Goal: Navigation & Orientation: Find specific page/section

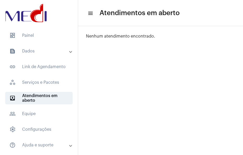
click at [36, 48] on mat-expansion-panel-header "text_snippet_outlined Dados" at bounding box center [40, 51] width 75 height 13
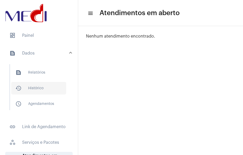
click at [26, 84] on span "history_outlined Histórico" at bounding box center [38, 88] width 55 height 13
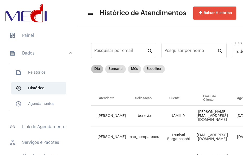
click at [99, 120] on td "[PERSON_NAME]" at bounding box center [109, 116] width 36 height 21
click at [94, 70] on mat-chip "Dia" at bounding box center [97, 69] width 12 height 8
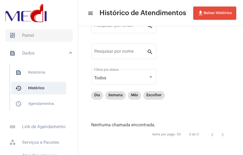
click at [35, 35] on span "dashboard Painel" at bounding box center [39, 35] width 68 height 13
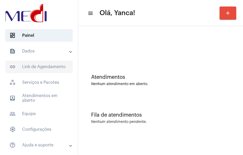
click at [38, 70] on span "link_outlined Link de Agendamento" at bounding box center [39, 66] width 68 height 13
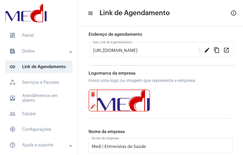
scroll to position [90, 0]
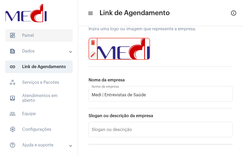
click at [39, 34] on span "dashboard Painel" at bounding box center [39, 35] width 68 height 13
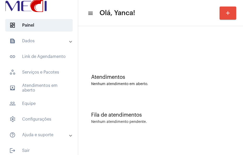
scroll to position [15, 0]
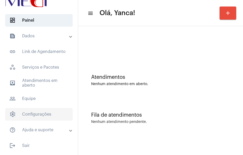
click at [49, 117] on span "settings Configurações" at bounding box center [39, 114] width 68 height 13
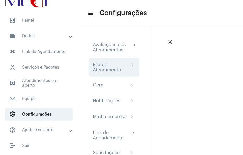
scroll to position [17, 0]
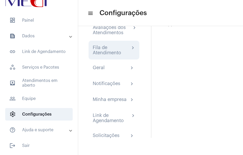
click at [115, 56] on div "Fila de Atendimento chevron_right" at bounding box center [114, 50] width 51 height 19
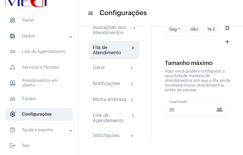
scroll to position [209, 0]
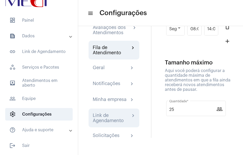
click at [111, 119] on div "Link de Agendamento" at bounding box center [112, 118] width 38 height 10
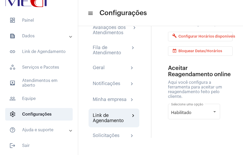
scroll to position [57, 0]
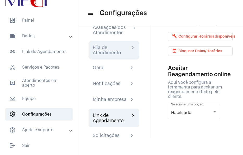
click at [107, 42] on div "Fila de Atendimento chevron_right" at bounding box center [114, 50] width 51 height 19
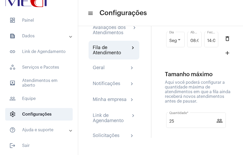
scroll to position [205, 0]
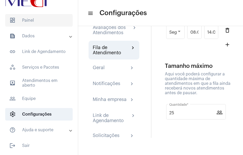
click at [30, 22] on span "dashboard Painel" at bounding box center [39, 20] width 68 height 13
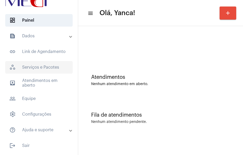
click at [43, 66] on span "workspaces_outlined Serviços e Pacotes" at bounding box center [39, 67] width 68 height 13
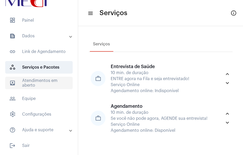
click at [45, 85] on span "outbox_outline Atendimentos em aberto" at bounding box center [39, 83] width 68 height 13
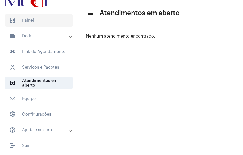
click at [36, 23] on span "dashboard Painel" at bounding box center [39, 20] width 68 height 13
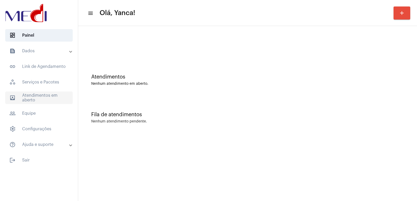
click at [41, 98] on span "outbox_outline Atendimentos em aberto" at bounding box center [39, 98] width 68 height 13
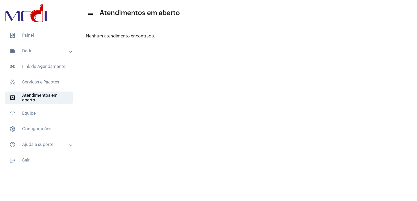
click at [91, 13] on mat-icon "menu" at bounding box center [90, 13] width 5 height 6
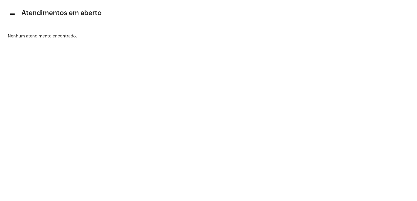
click at [13, 14] on mat-icon "menu" at bounding box center [11, 13] width 5 height 6
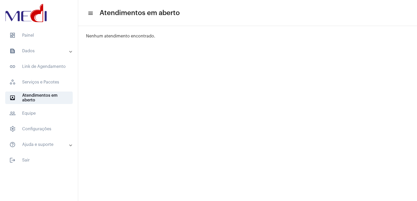
click at [39, 28] on mat-list "dashboard Painel text_snippet_outlined Dados text_snippet_outlined Relatórios h…" at bounding box center [39, 97] width 78 height 140
click at [35, 46] on mat-expansion-panel-header "text_snippet_outlined Dados" at bounding box center [40, 51] width 75 height 13
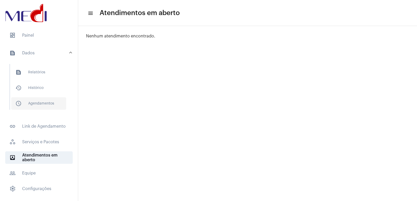
click at [51, 103] on span "schedule_outlined Agendamentos" at bounding box center [38, 103] width 55 height 13
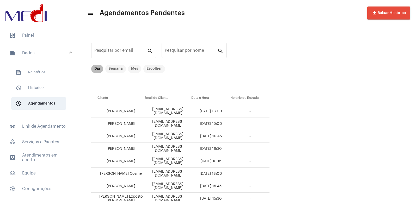
click at [99, 71] on mat-chip "Dia" at bounding box center [97, 69] width 12 height 8
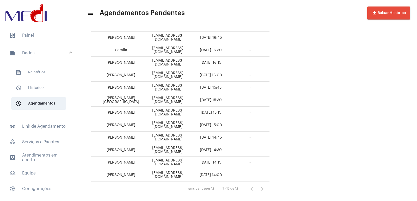
scroll to position [82, 0]
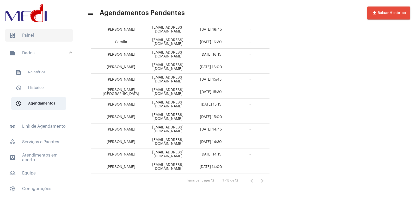
click at [33, 33] on span "dashboard Painel" at bounding box center [39, 35] width 68 height 13
